Goal: Transaction & Acquisition: Purchase product/service

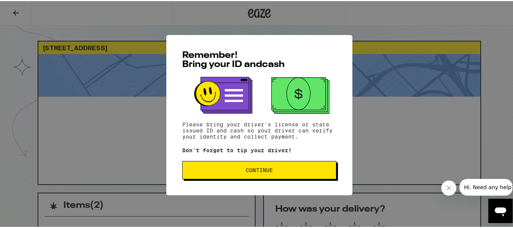
click at [266, 169] on span "Continue" at bounding box center [259, 168] width 27 height 5
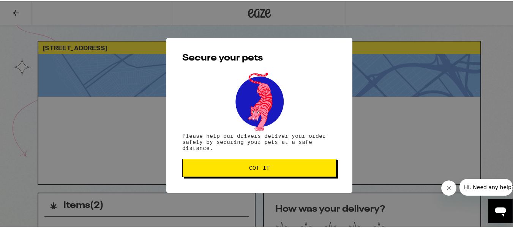
click at [299, 179] on div "Secure your pets Please help our drivers deliver your order safely by securing …" at bounding box center [259, 113] width 186 height 155
click at [295, 173] on button "Got it" at bounding box center [259, 166] width 154 height 18
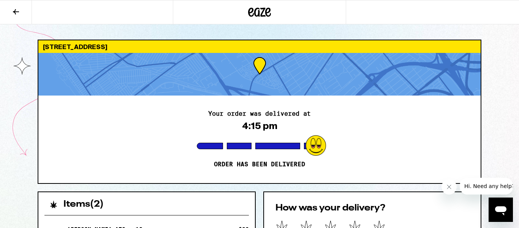
click at [263, 11] on icon at bounding box center [259, 12] width 23 height 14
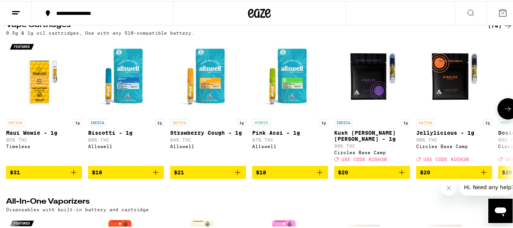
scroll to position [1140, 0]
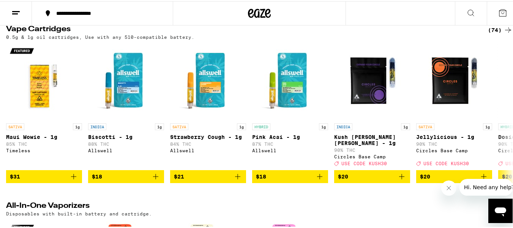
click at [488, 33] on div "(74)" at bounding box center [500, 28] width 25 height 9
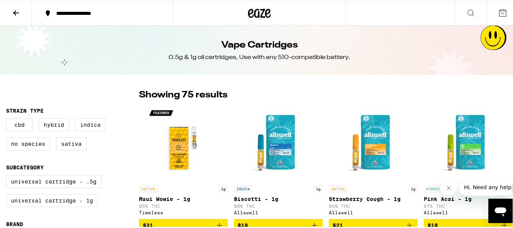
click at [16, 8] on icon at bounding box center [15, 11] width 9 height 9
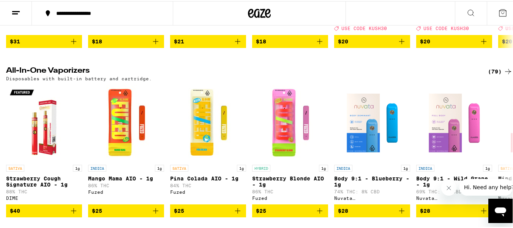
scroll to position [1292, 0]
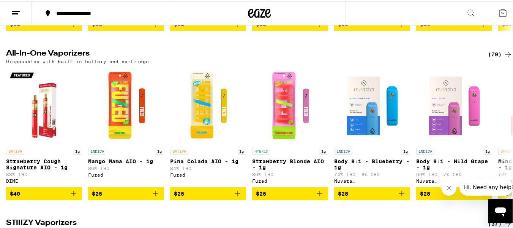
click at [488, 58] on div "(79)" at bounding box center [500, 53] width 25 height 9
